Goal: Task Accomplishment & Management: Use online tool/utility

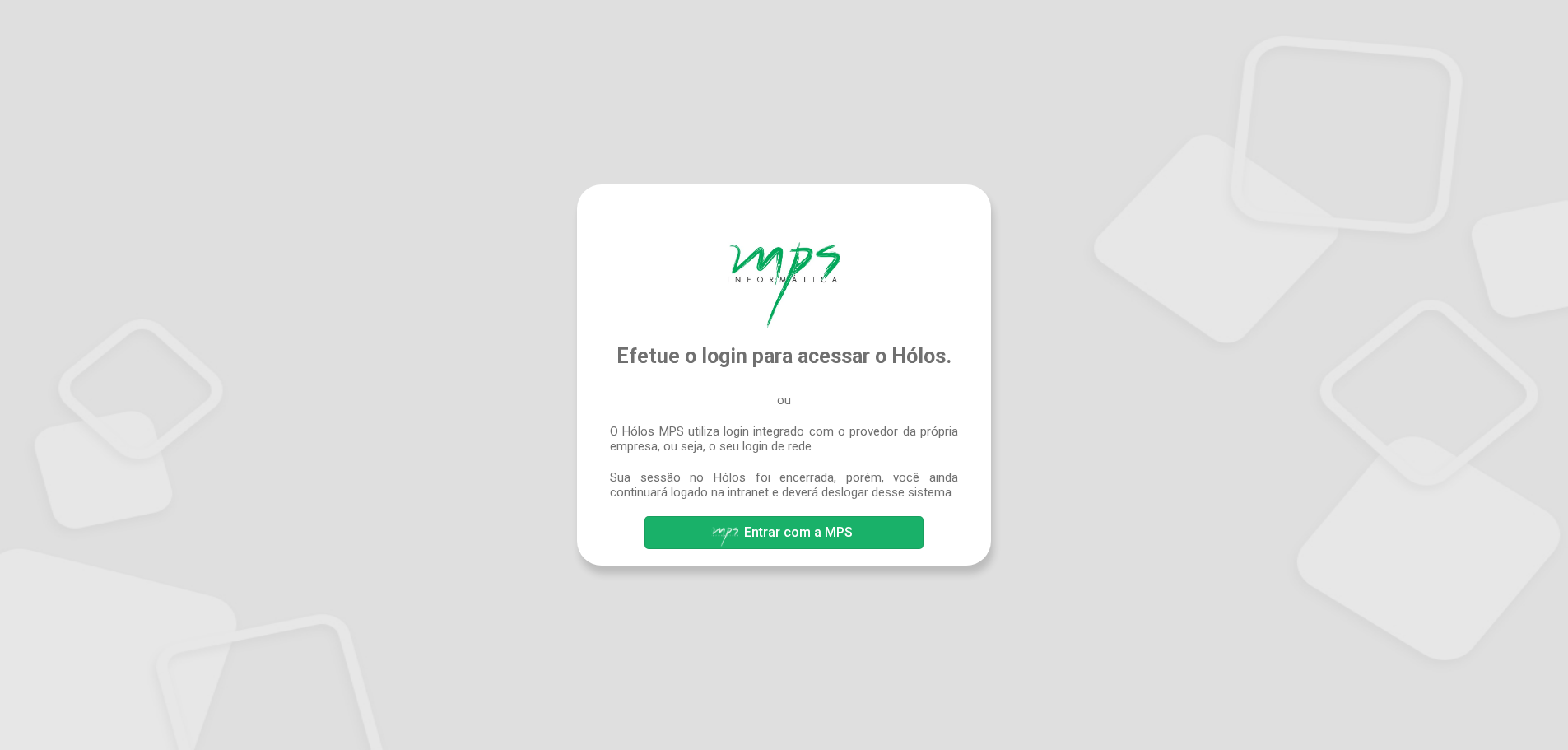
click at [801, 530] on span "Entrar com a MPS" at bounding box center [798, 532] width 109 height 16
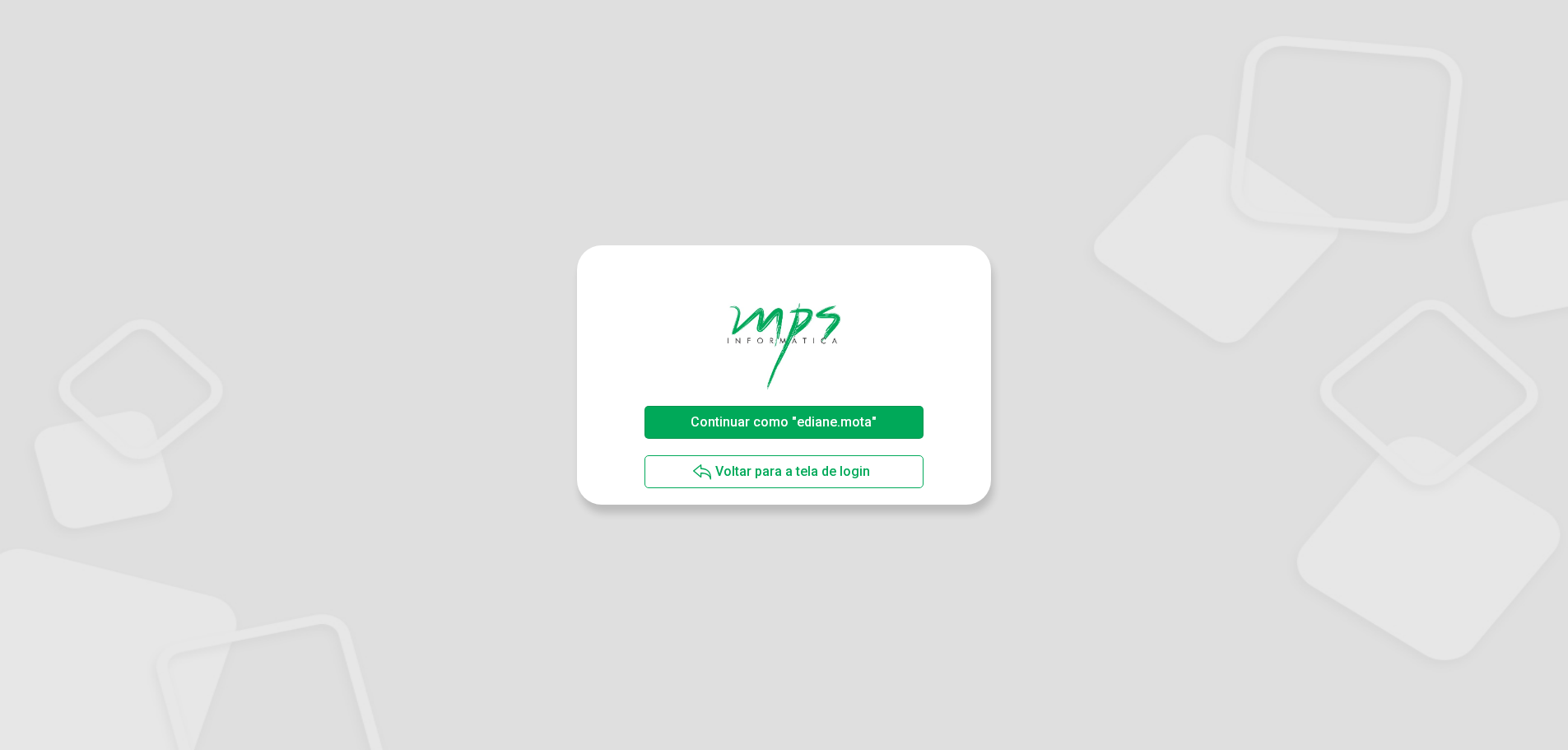
drag, startPoint x: 818, startPoint y: 423, endPoint x: 828, endPoint y: 430, distance: 12.2
click at [818, 423] on span "Continuar como "ediane.mota"" at bounding box center [784, 422] width 186 height 16
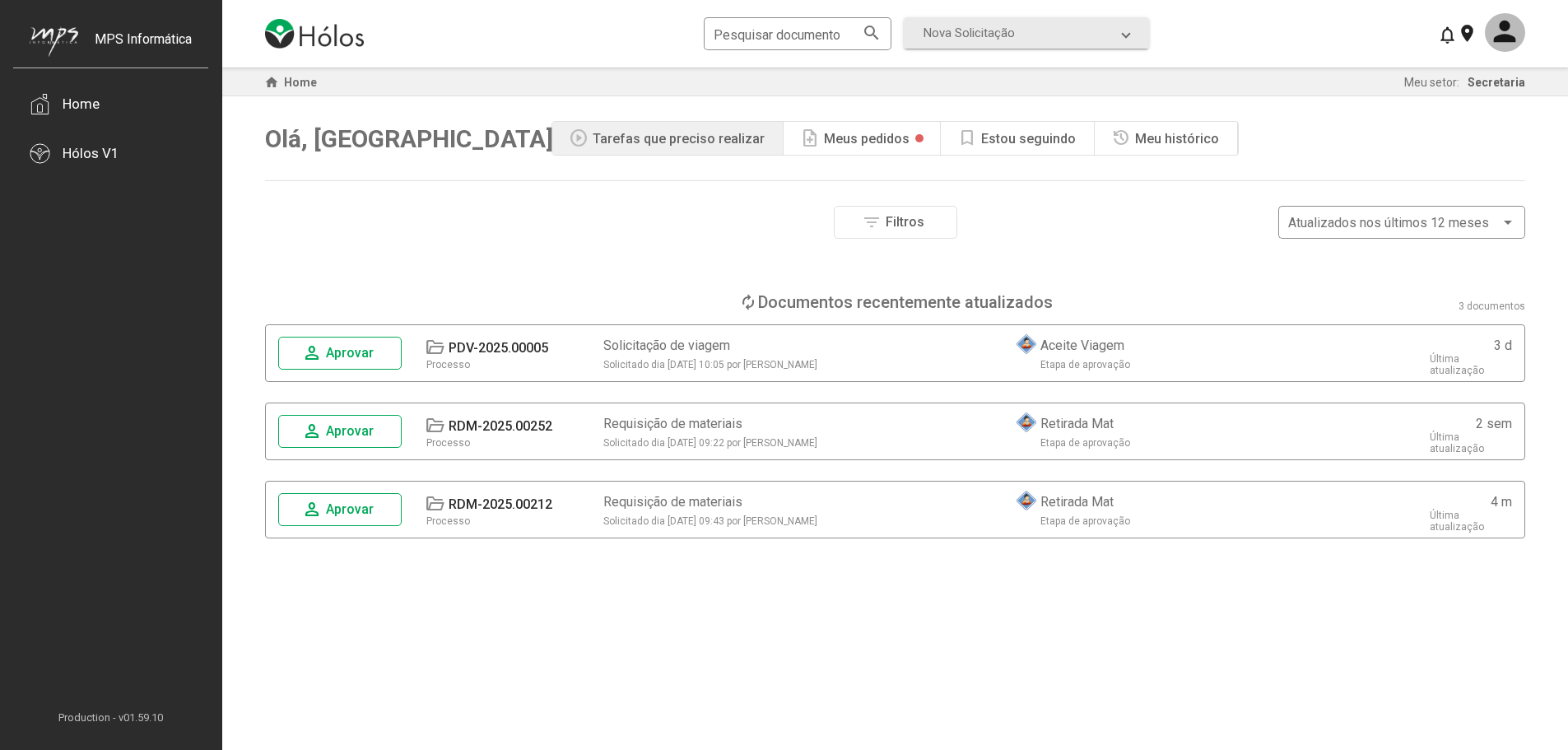
click at [852, 148] on div "note_add Meus pedidos" at bounding box center [862, 138] width 157 height 33
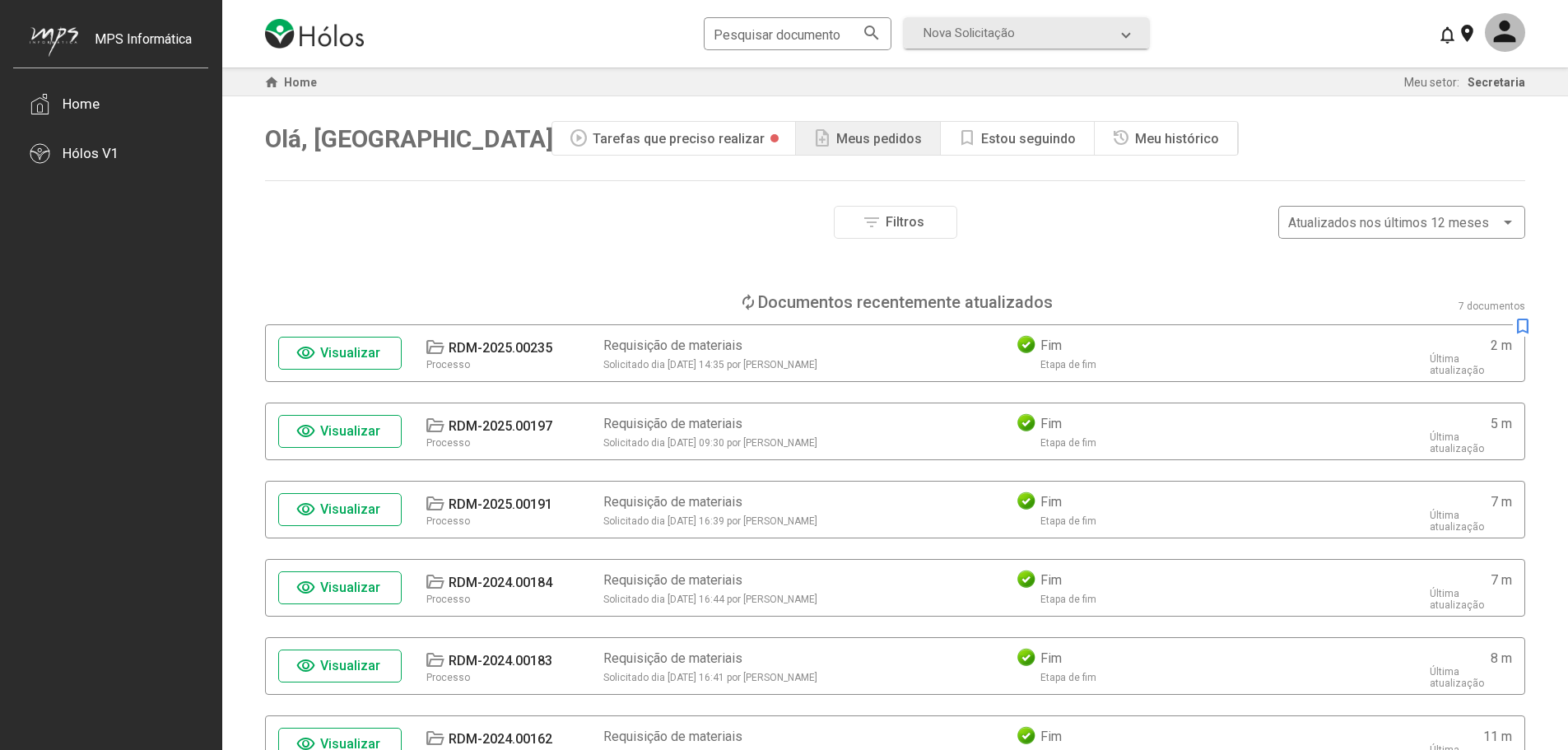
click at [716, 140] on div "Tarefas que preciso realizar" at bounding box center [678, 139] width 172 height 16
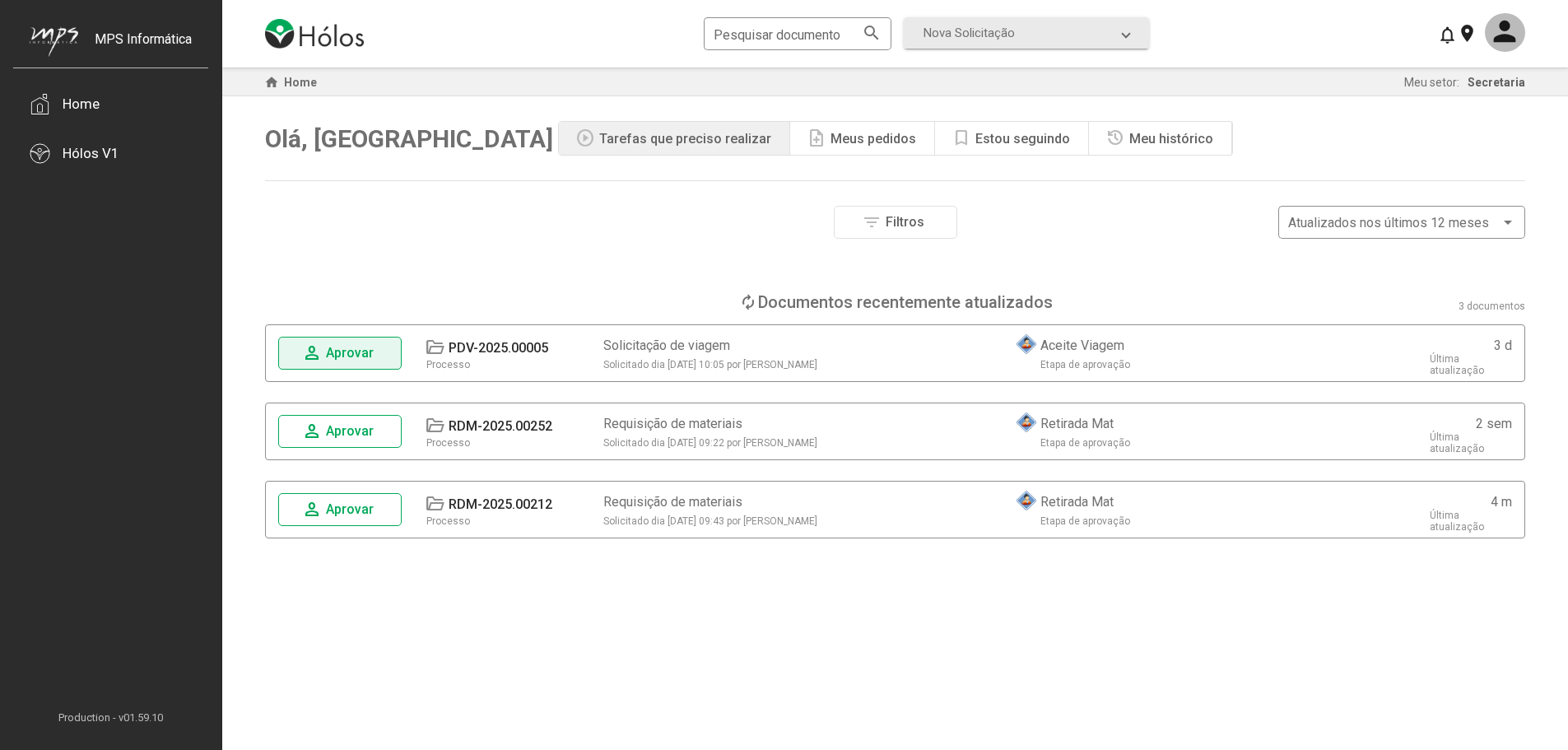
click at [338, 357] on span "Aprovar" at bounding box center [350, 353] width 48 height 16
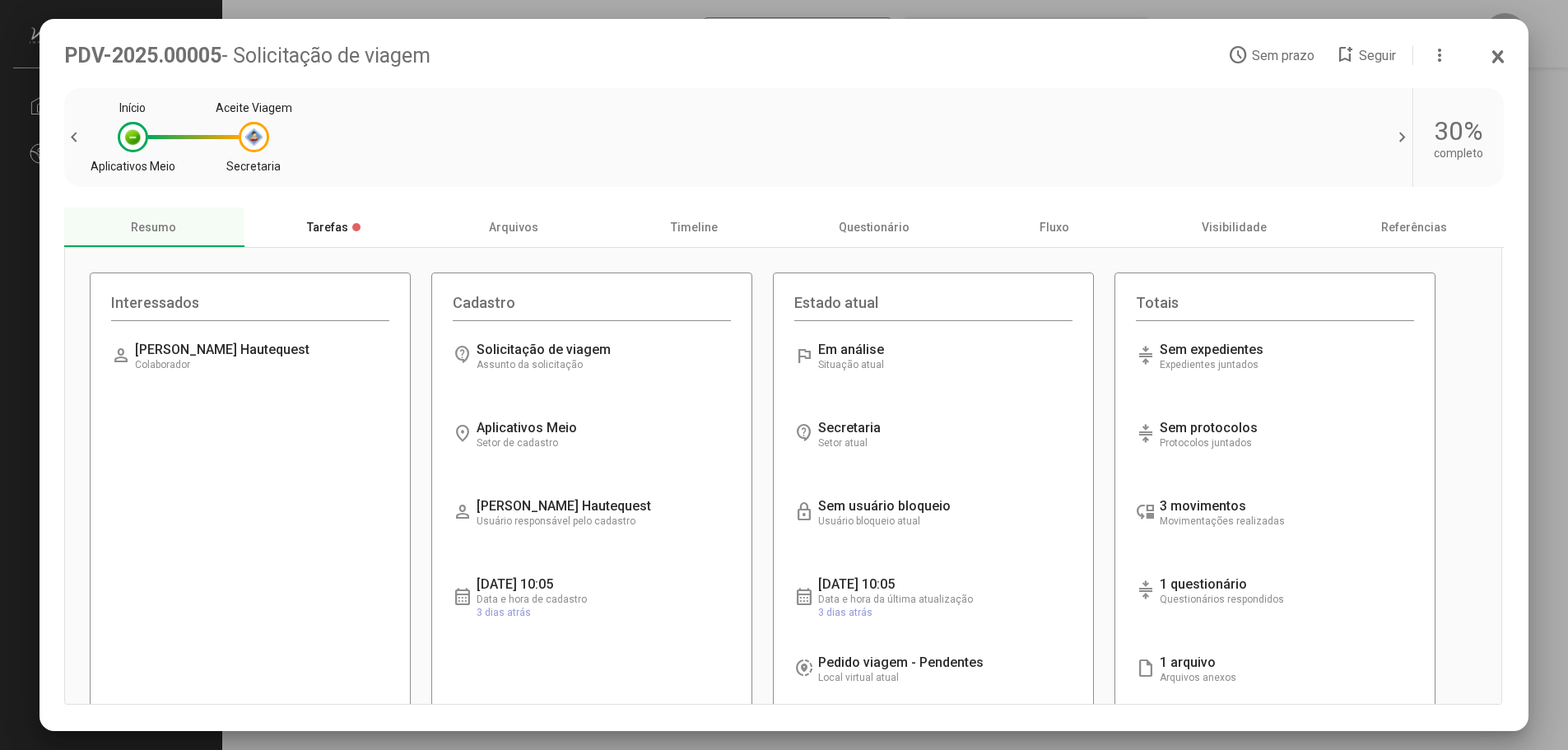
click at [326, 233] on div "Tarefas" at bounding box center [333, 227] width 180 height 40
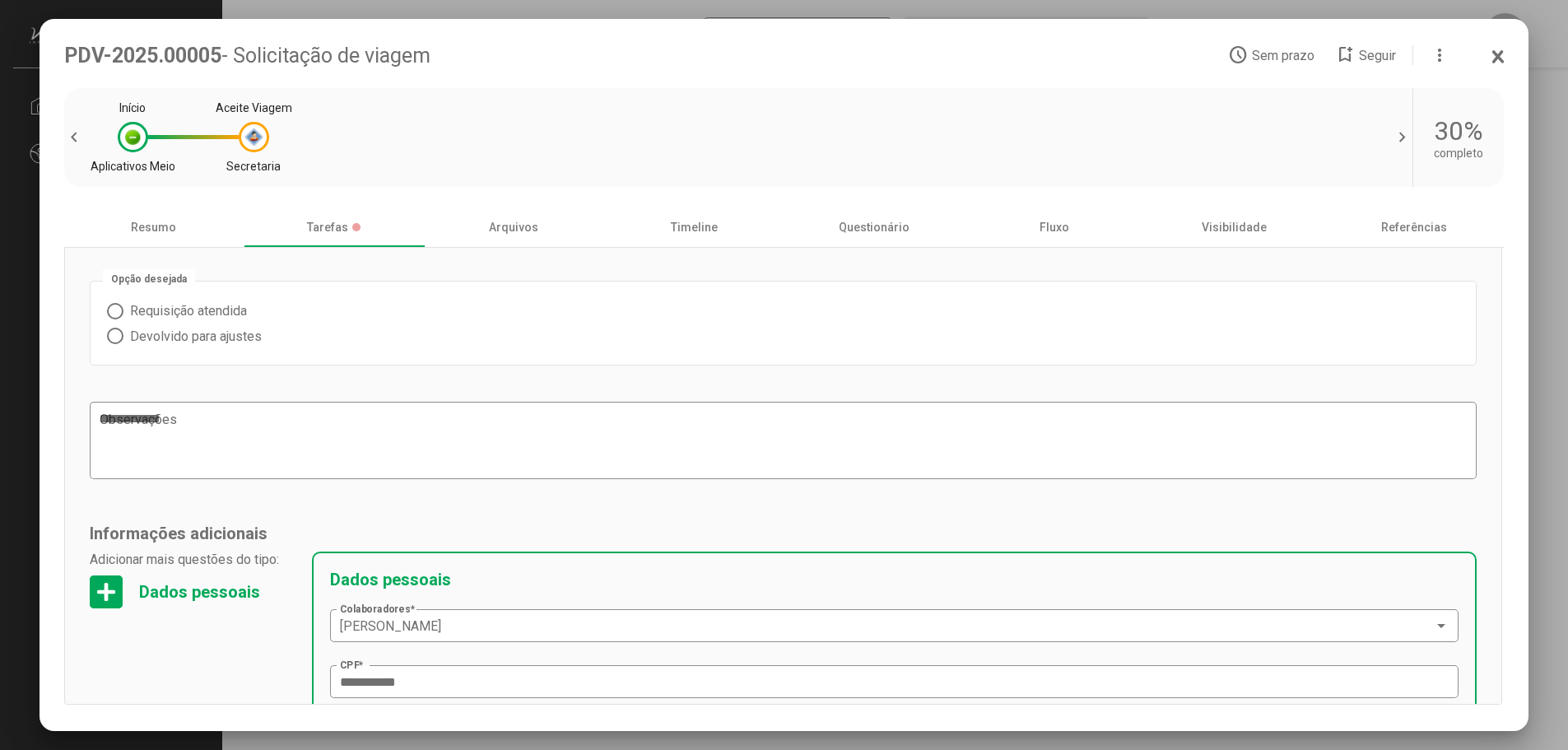
click at [104, 313] on div "Opção desejada Requisição atendida Devolvido para ajustes" at bounding box center [783, 323] width 1388 height 86
click at [109, 314] on span at bounding box center [115, 310] width 17 height 17
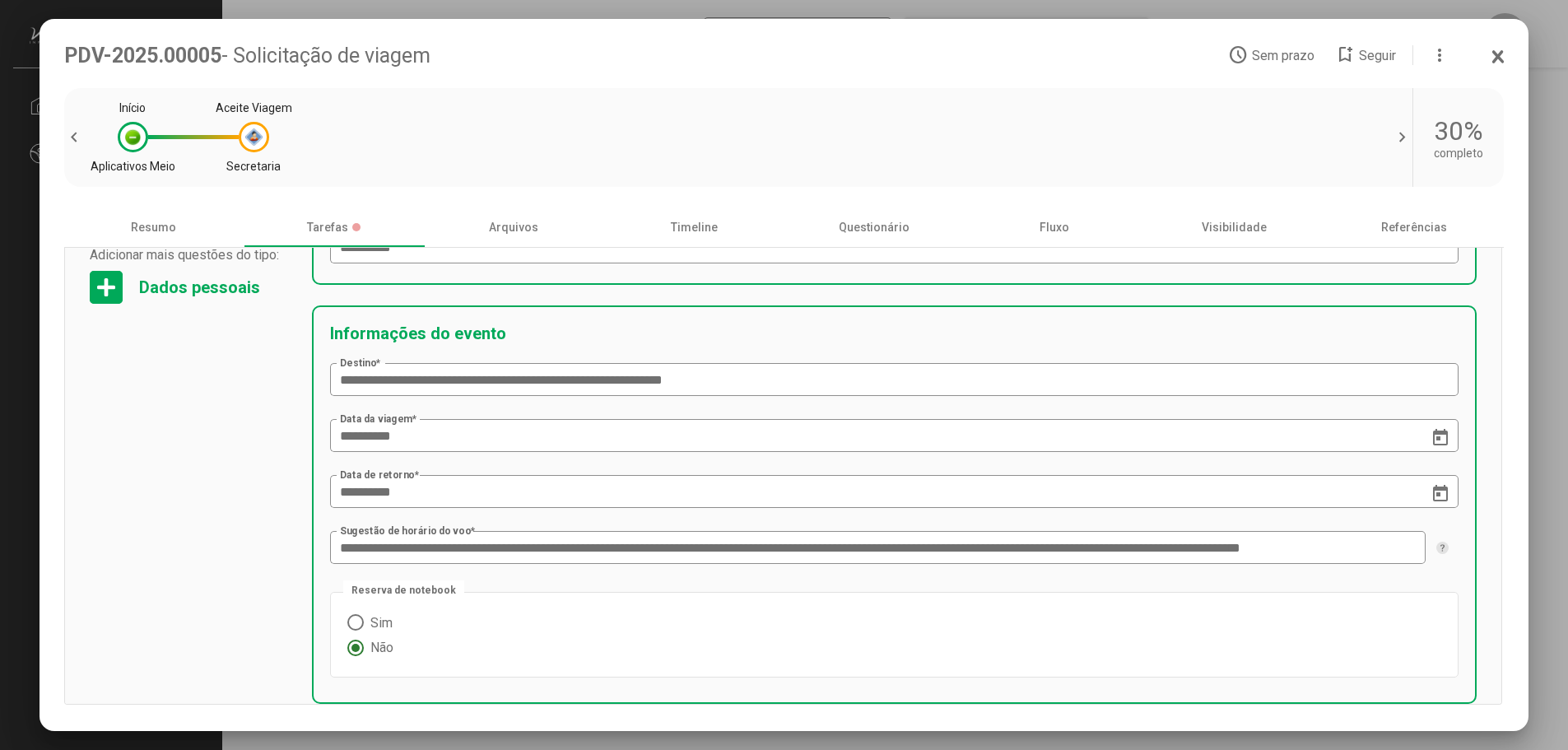
scroll to position [772, 0]
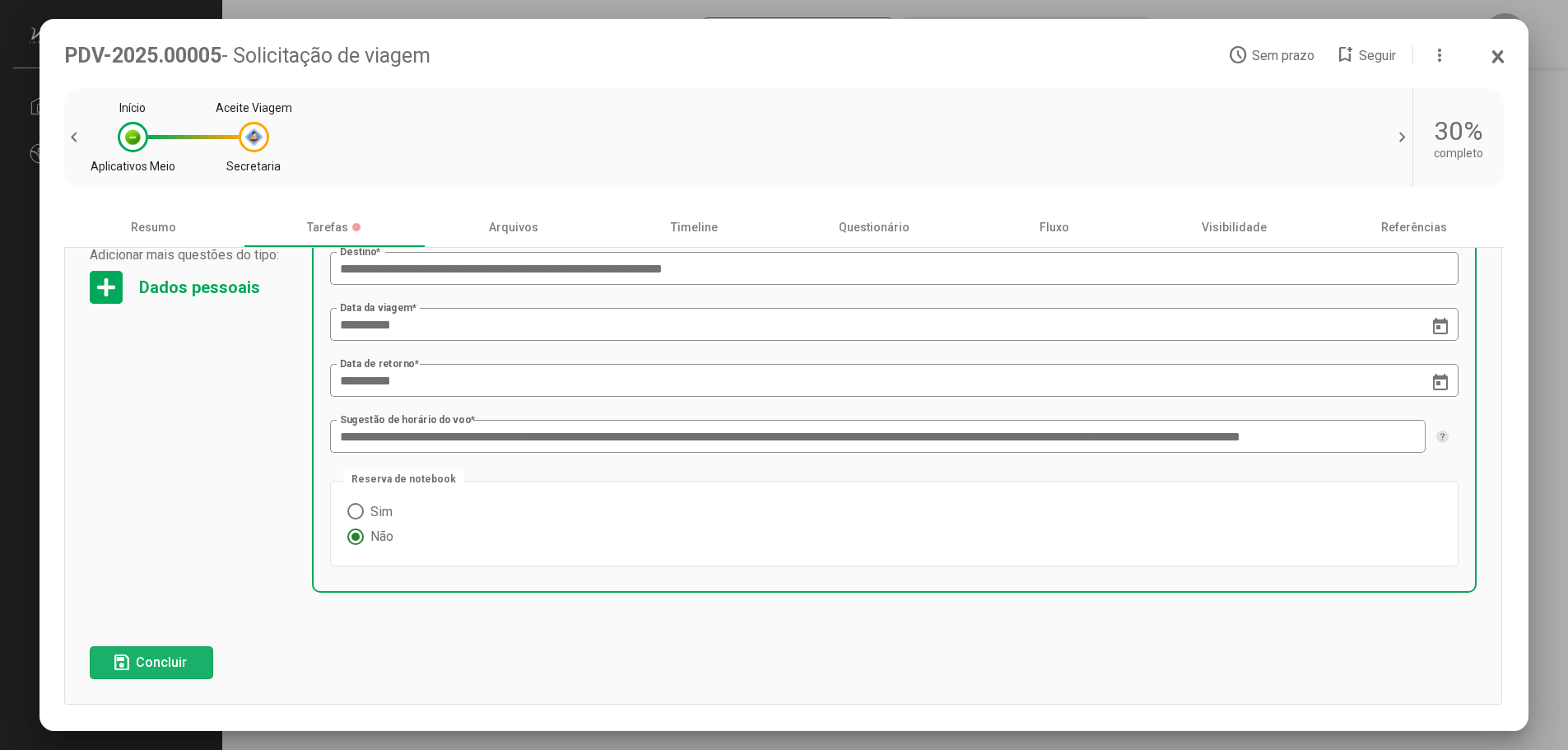
click at [177, 668] on span "Concluir" at bounding box center [162, 662] width 51 height 16
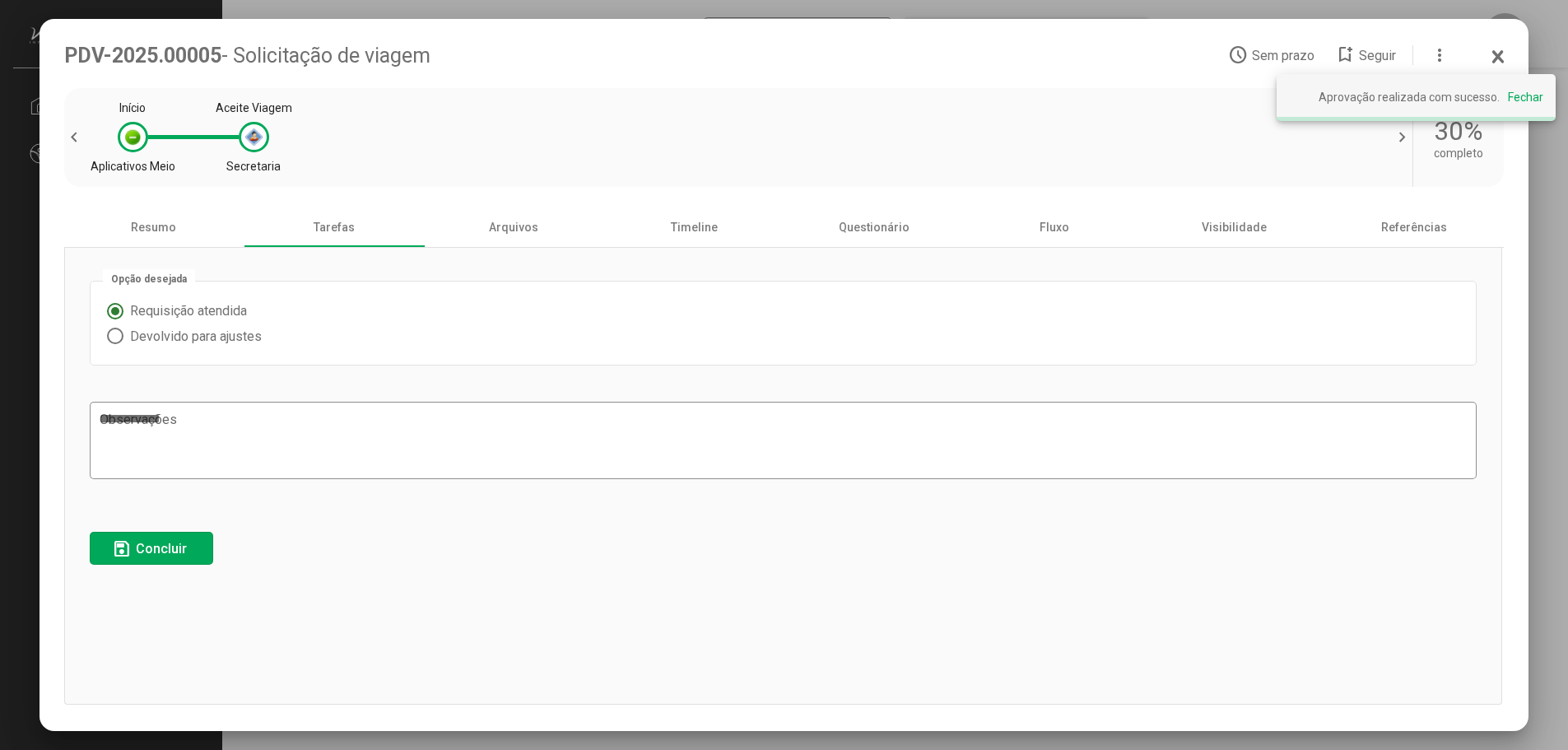
scroll to position [0, 0]
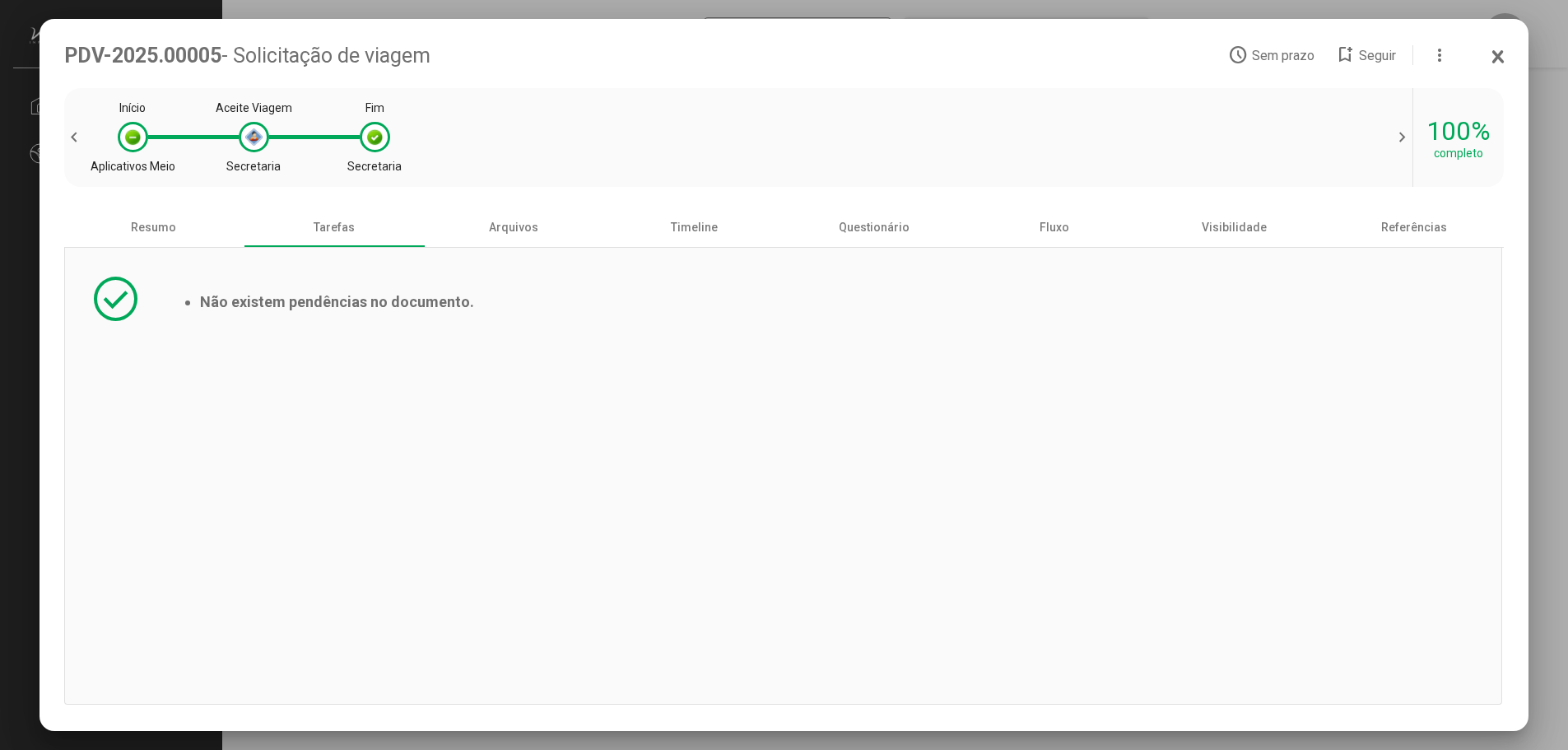
click at [1495, 53] on icon at bounding box center [1498, 57] width 9 height 11
